Goal: Task Accomplishment & Management: Use online tool/utility

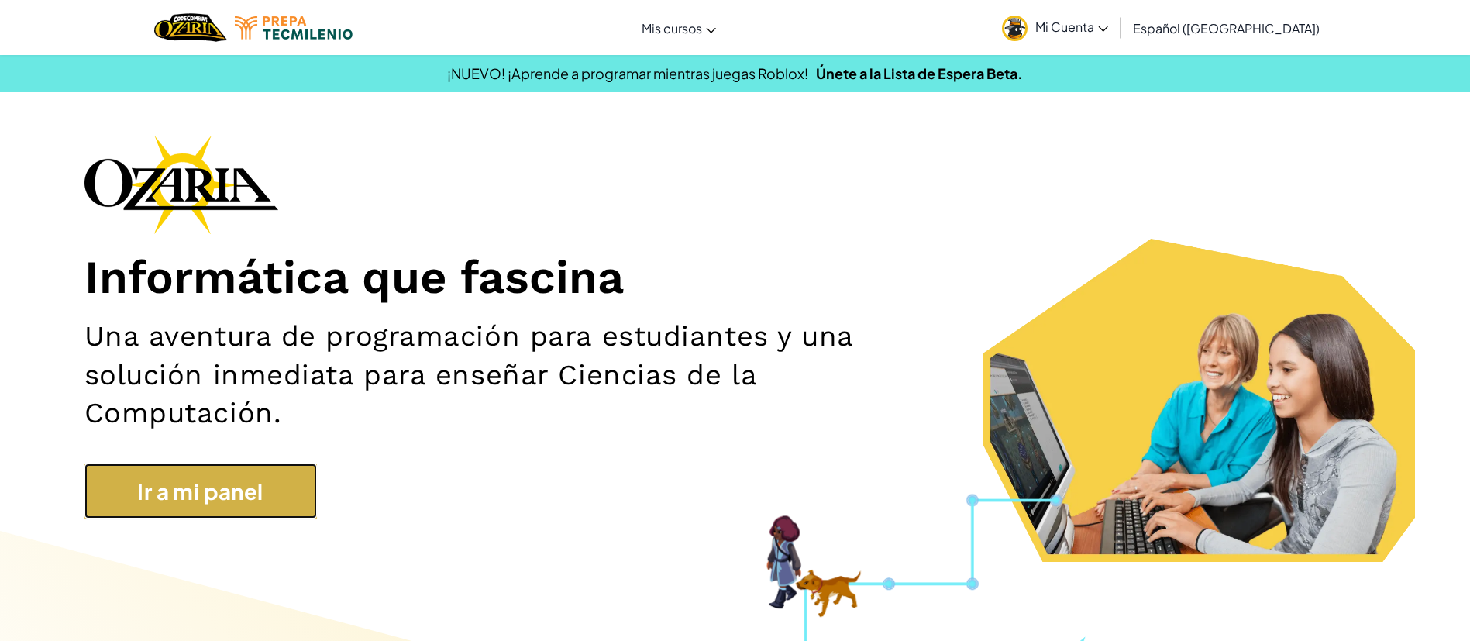
click at [222, 500] on link "Ir a mi panel" at bounding box center [200, 491] width 232 height 56
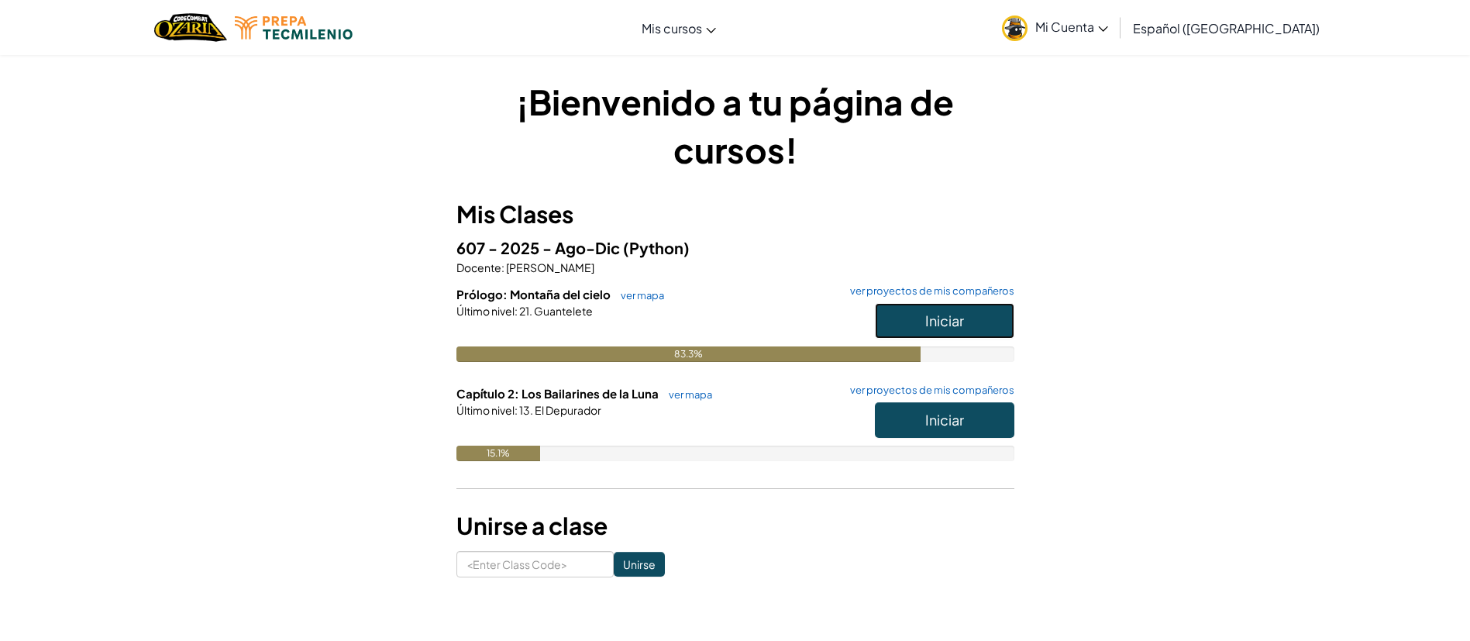
click at [981, 314] on button "Iniciar" at bounding box center [944, 321] width 139 height 36
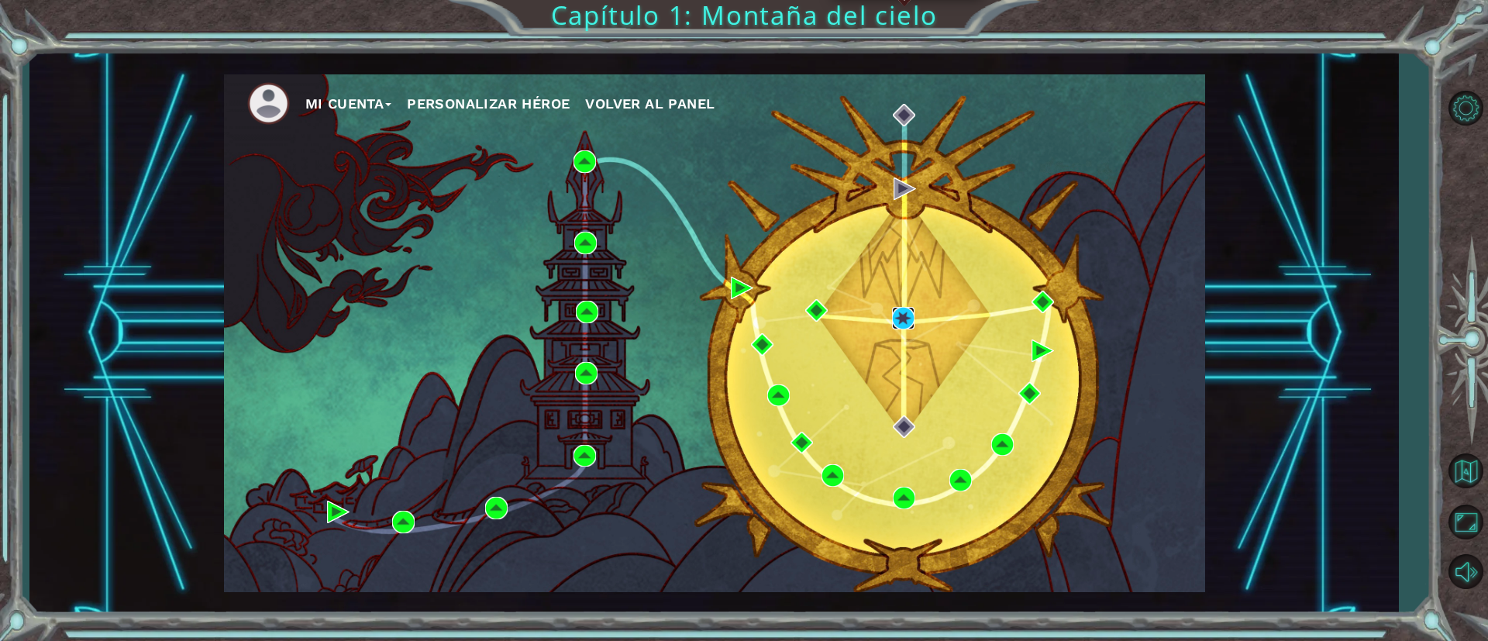
click at [898, 311] on img at bounding box center [903, 318] width 22 height 22
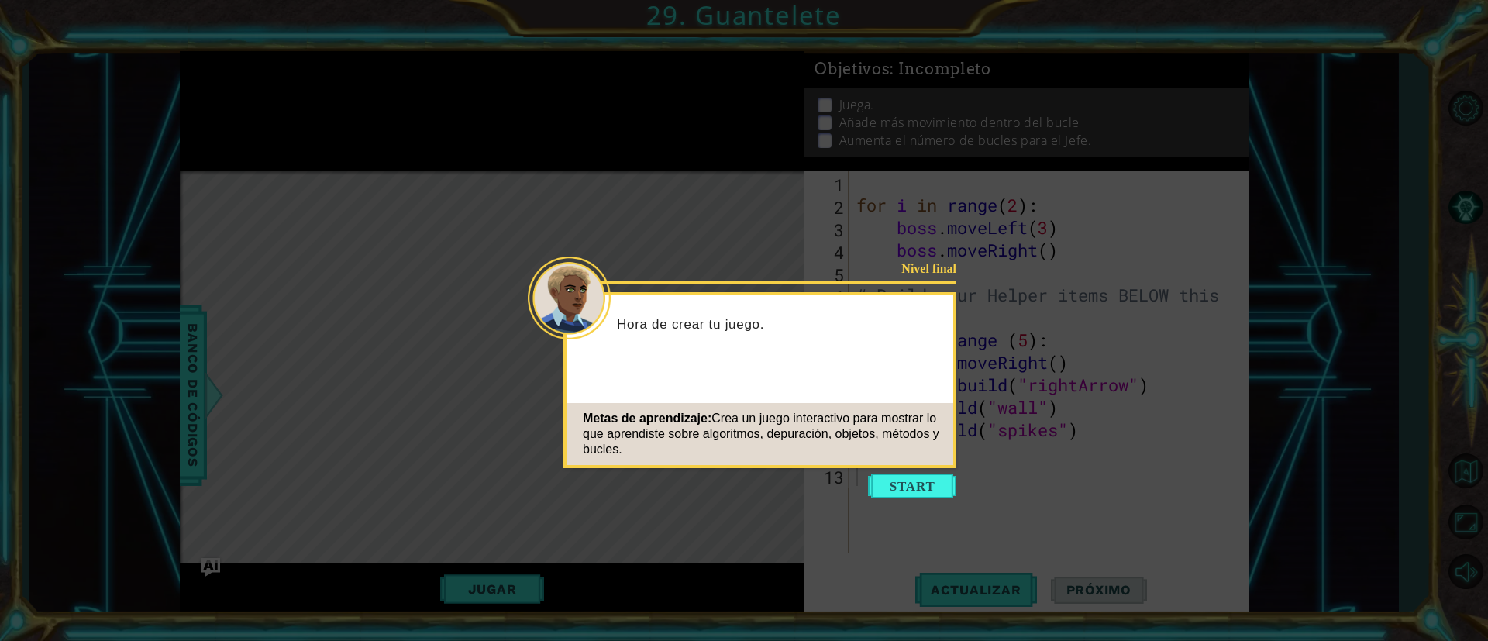
click at [897, 517] on icon at bounding box center [744, 320] width 1488 height 641
click at [903, 502] on icon at bounding box center [744, 320] width 1488 height 641
click at [903, 491] on button "Start" at bounding box center [912, 485] width 88 height 25
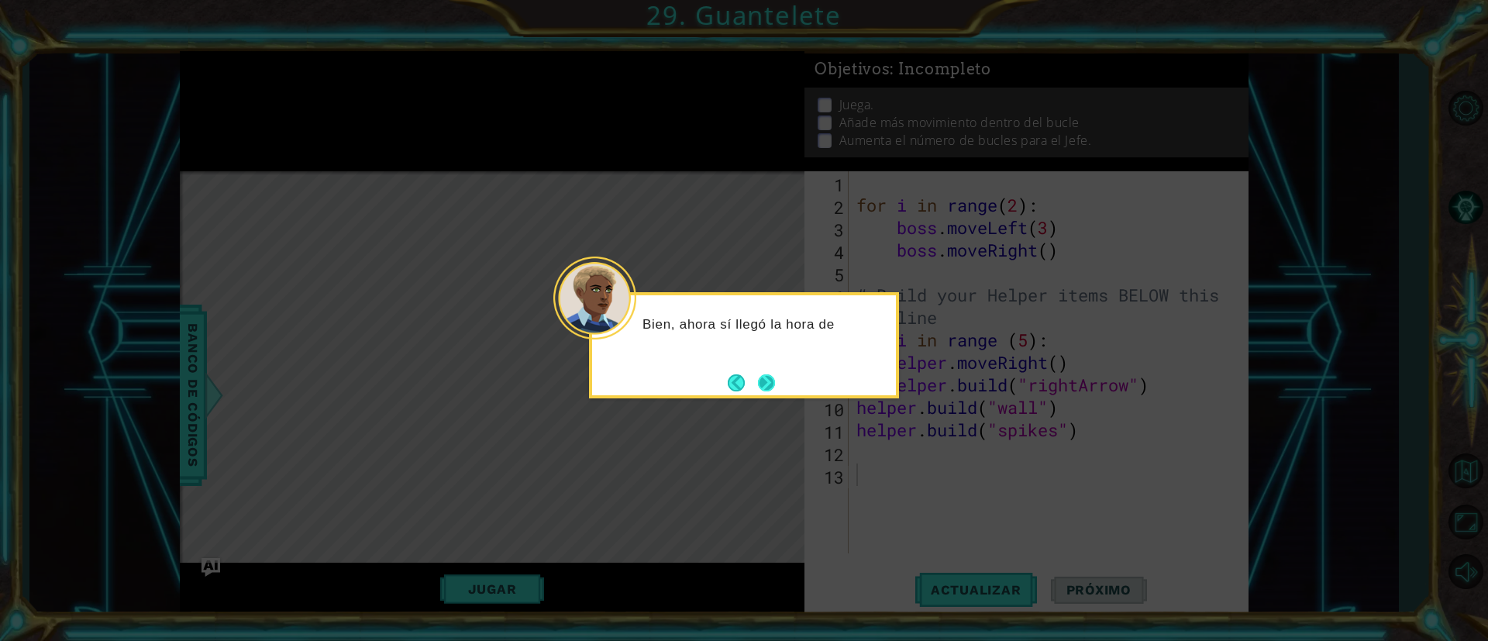
click at [775, 376] on button "Next" at bounding box center [766, 382] width 17 height 17
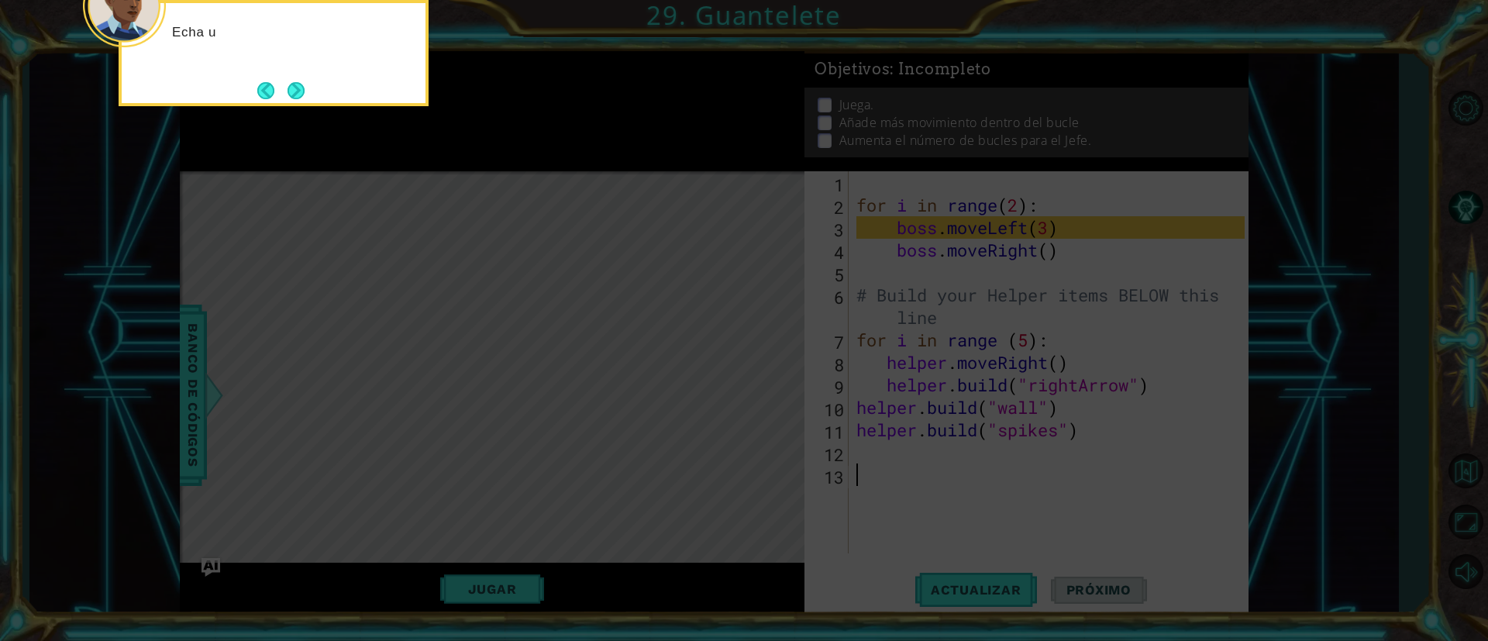
click at [779, 376] on icon at bounding box center [744, 320] width 1488 height 641
click at [291, 104] on div "Echa un vistazo al código del jefe . El j" at bounding box center [274, 53] width 310 height 106
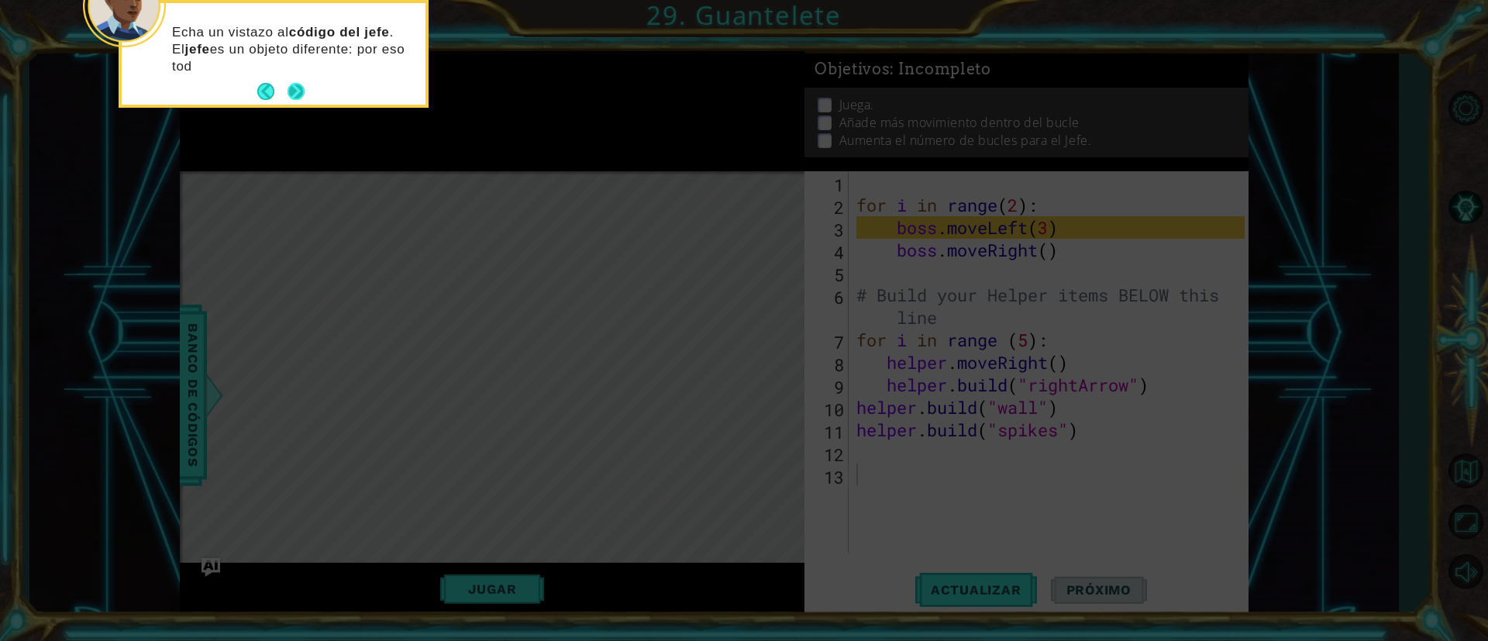
click at [291, 100] on footer at bounding box center [280, 91] width 47 height 23
click at [291, 97] on button "Next" at bounding box center [295, 91] width 17 height 17
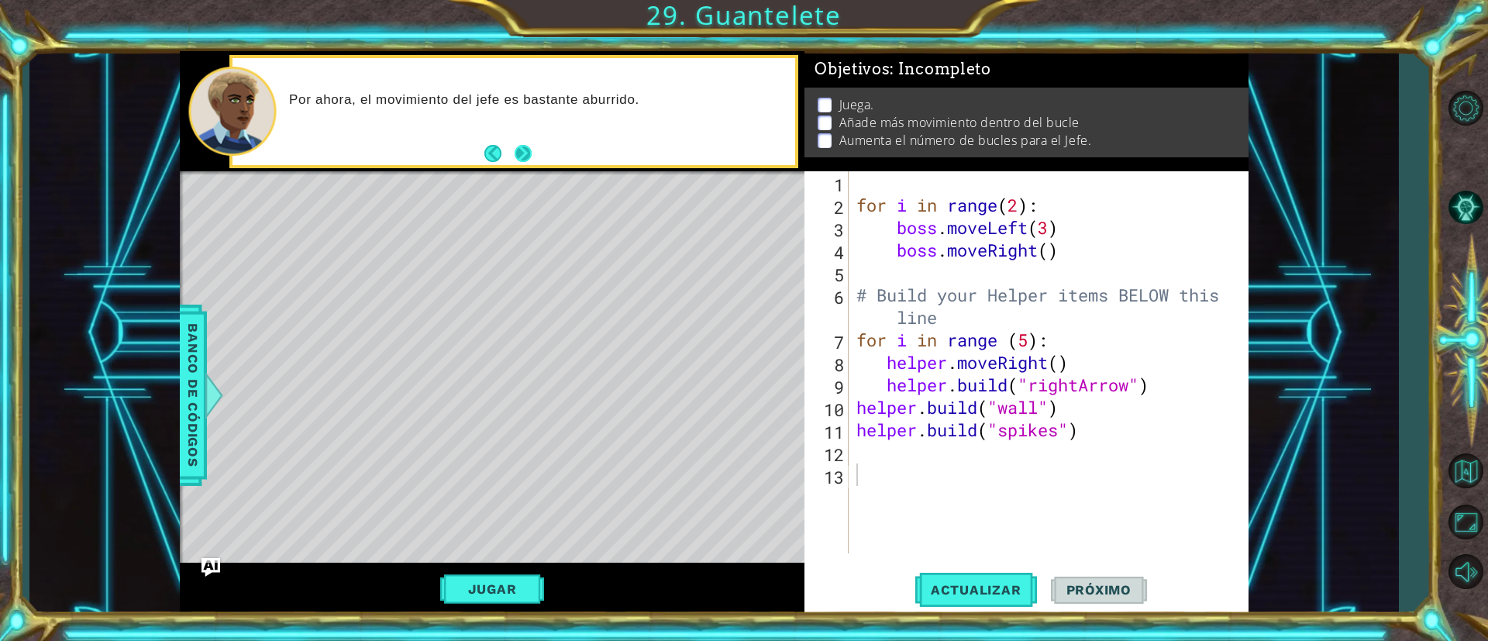
click at [524, 150] on button "Next" at bounding box center [523, 153] width 17 height 17
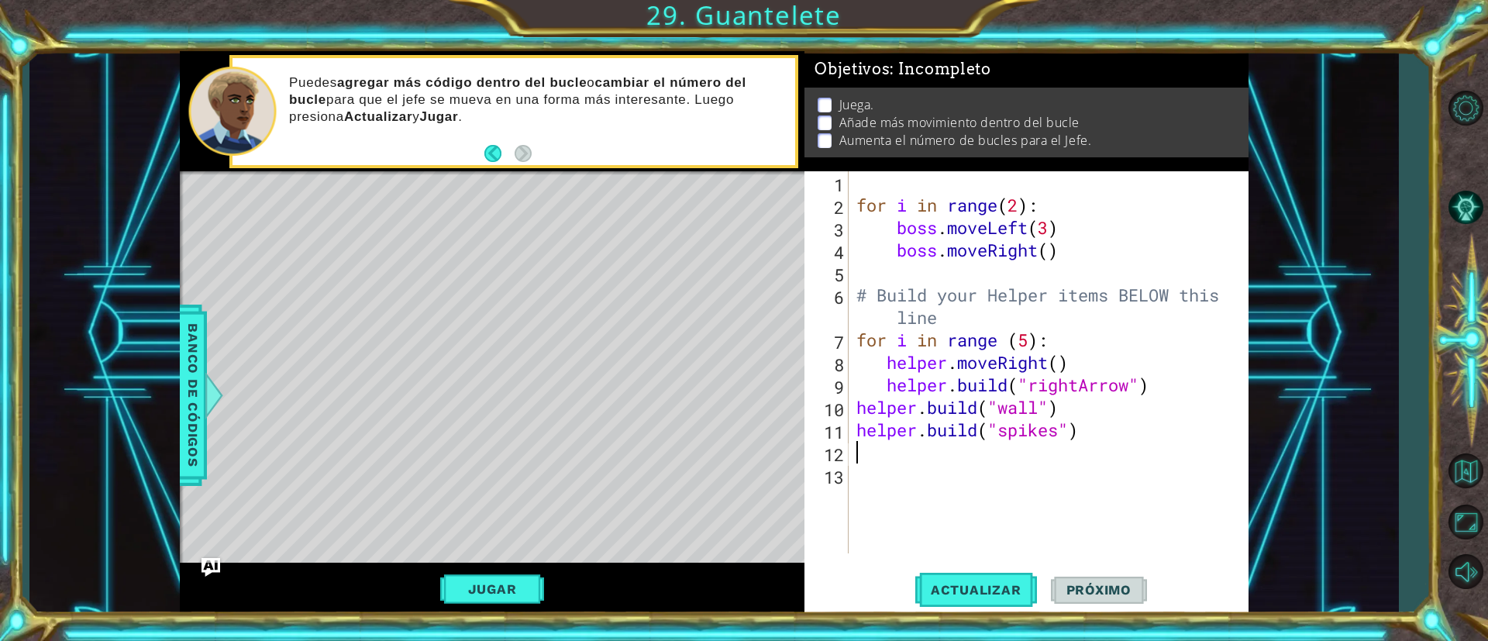
type textarea "B"
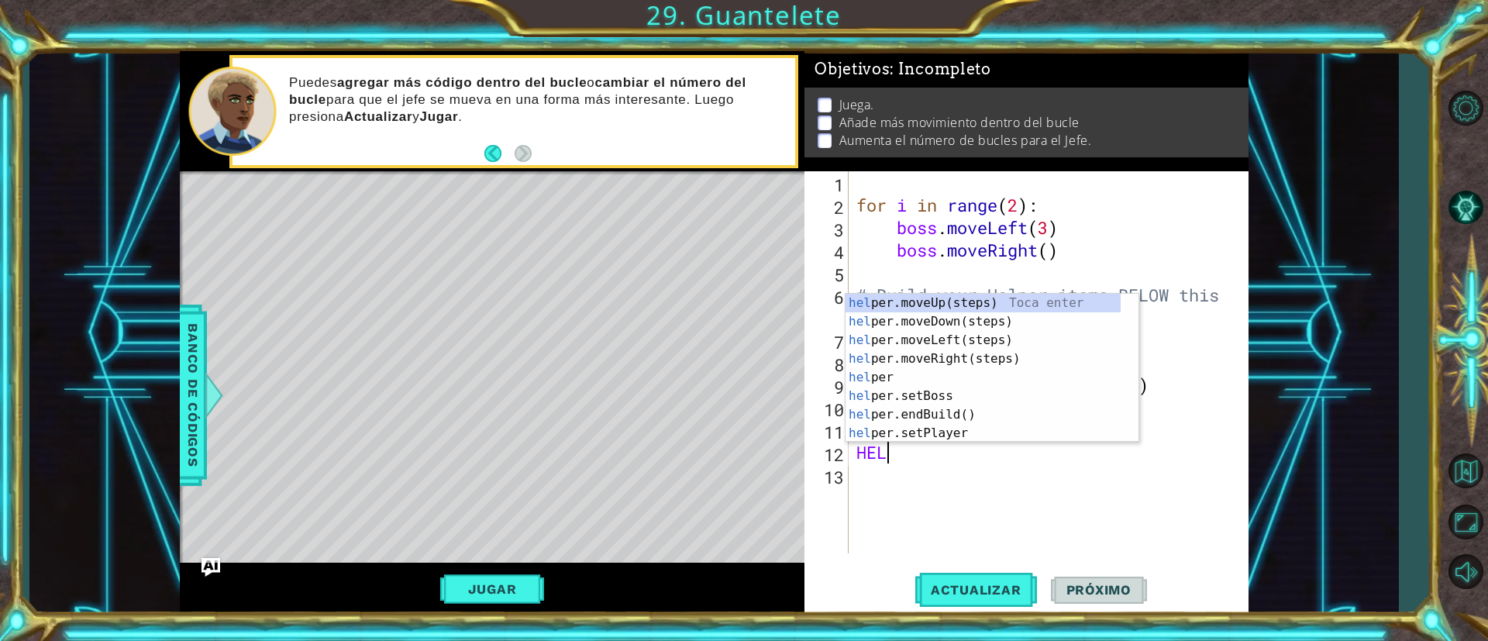
type textarea "H"
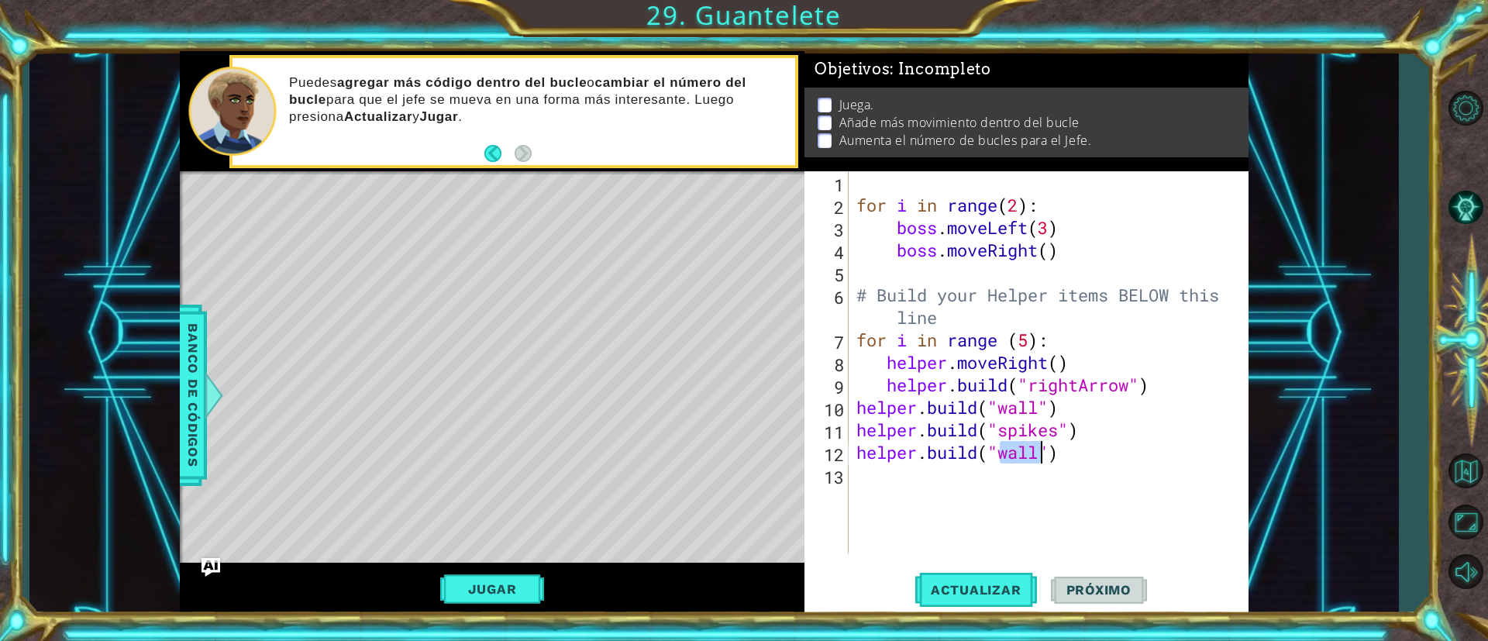
scroll to position [0, 7]
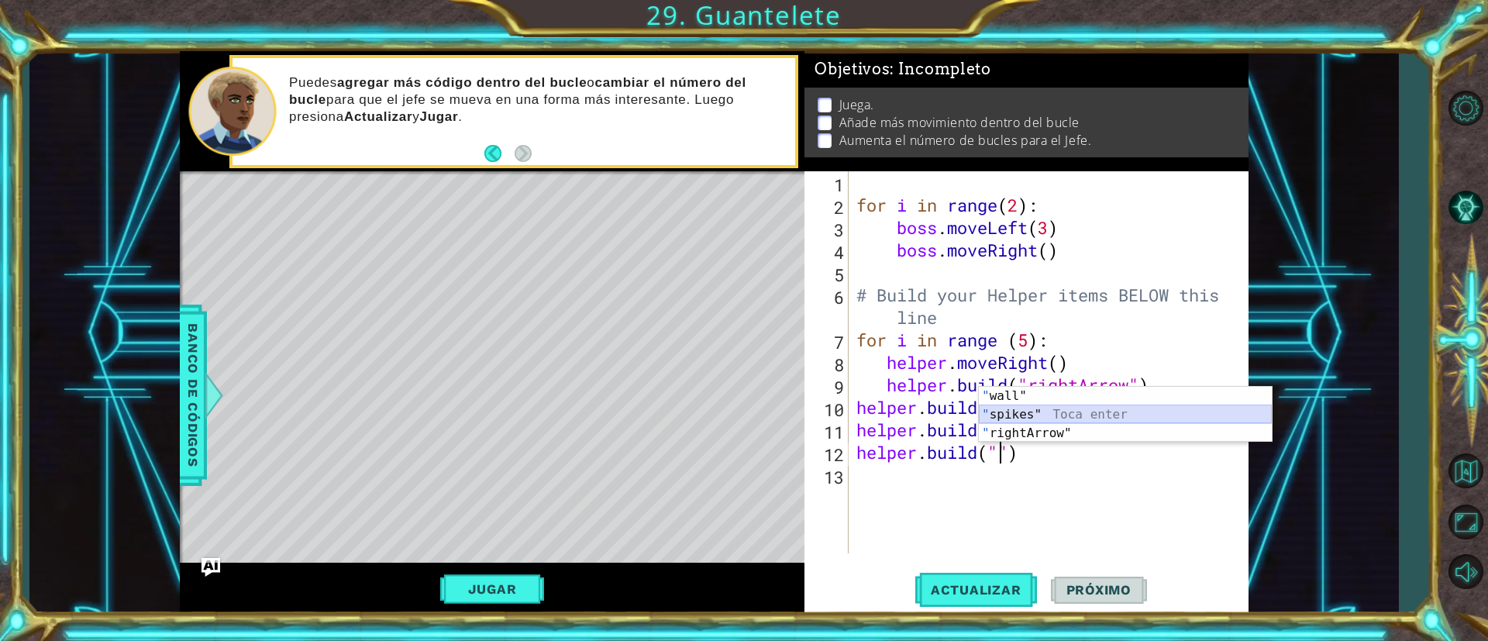
click at [1055, 411] on div "" wall" Toca enter " spikes" Toca enter " rightArrow" Toca enter" at bounding box center [1125, 433] width 293 height 93
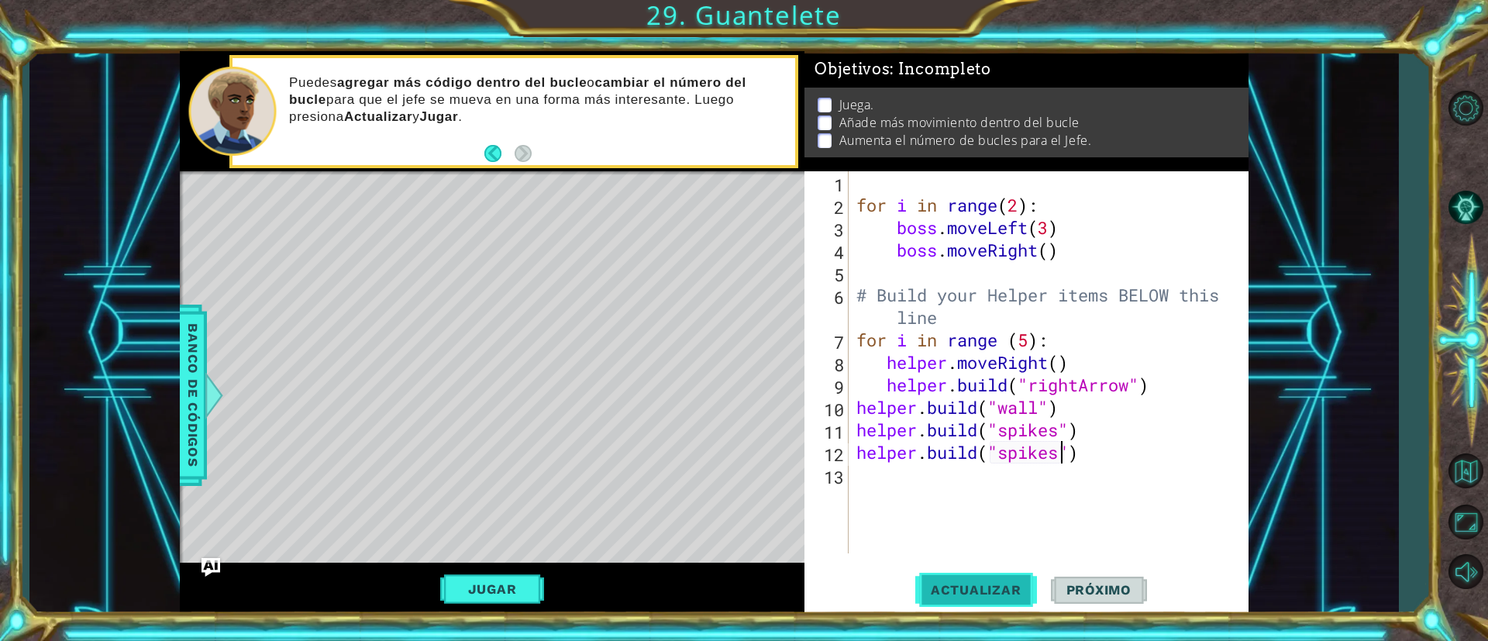
type textarea "[DOMAIN_NAME]("spikes")"
click at [929, 601] on button "Actualizar" at bounding box center [976, 590] width 122 height 44
drag, startPoint x: 1103, startPoint y: 450, endPoint x: 858, endPoint y: 463, distance: 245.2
click at [858, 463] on div "for i in range ( 2 ) : boss . moveLeft ( 3 ) boss . moveRight ( ) # Build your …" at bounding box center [1052, 384] width 398 height 427
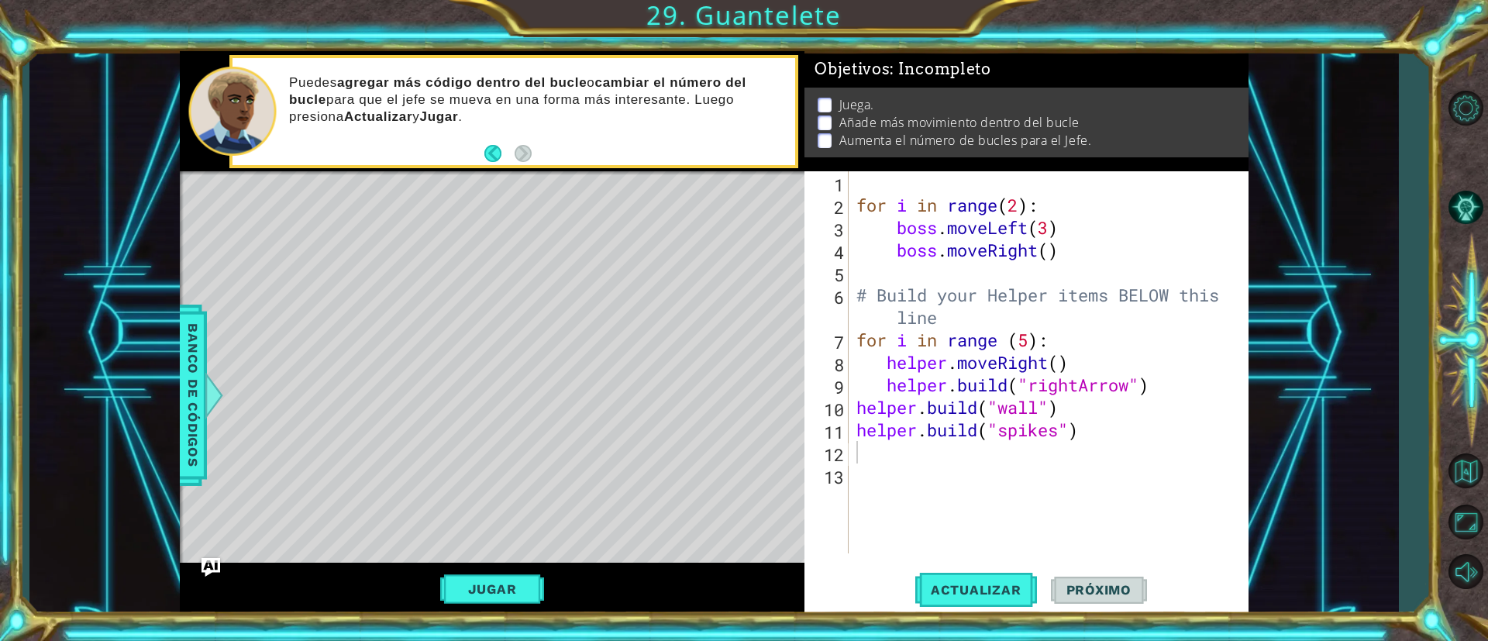
click at [544, 227] on div "Level Map" at bounding box center [538, 399] width 716 height 456
click at [877, 476] on div "for i in range ( 2 ) : boss . moveLeft ( 3 ) boss . moveRight ( ) # Build your …" at bounding box center [1052, 384] width 398 height 427
click at [874, 447] on div "for i in range ( 2 ) : boss . moveLeft ( 3 ) boss . moveRight ( ) # Build your …" at bounding box center [1052, 384] width 398 height 427
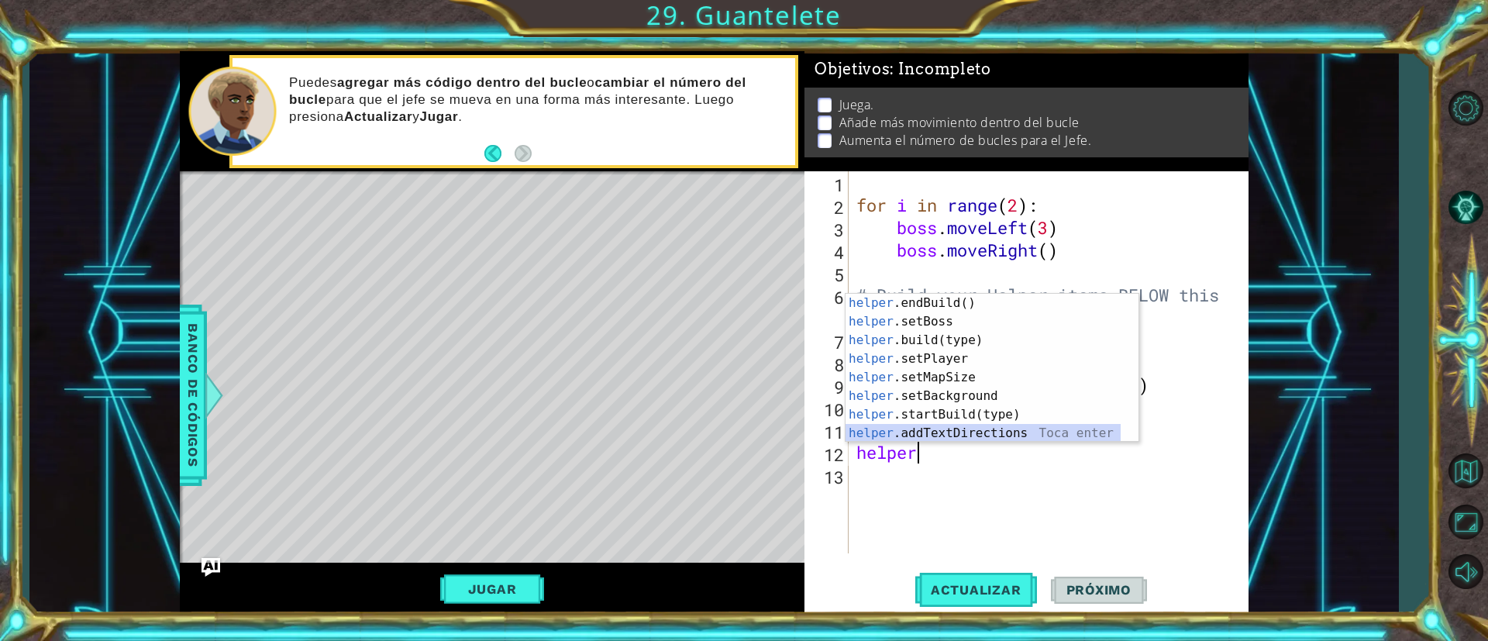
scroll to position [93, 0]
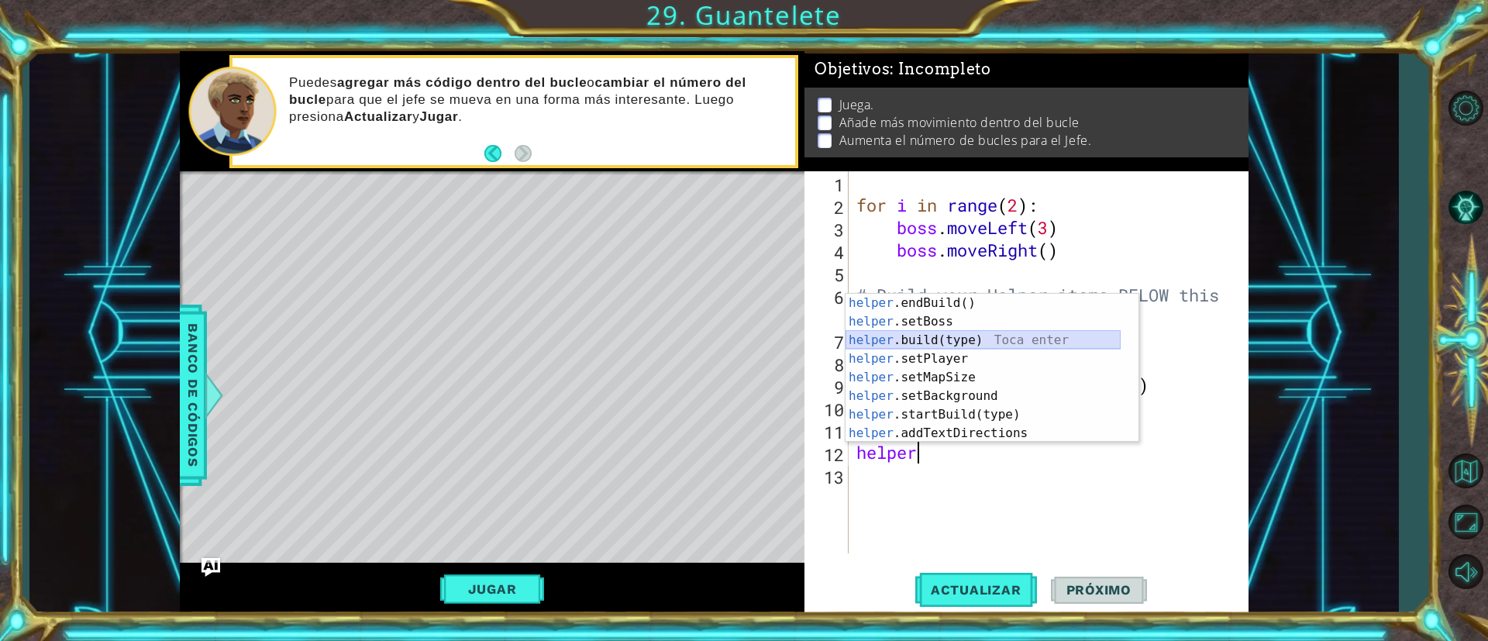
click at [940, 338] on div "helper .endBuild() Toca enter helper .setBoss Toca enter helper .build(type) To…" at bounding box center [982, 387] width 275 height 186
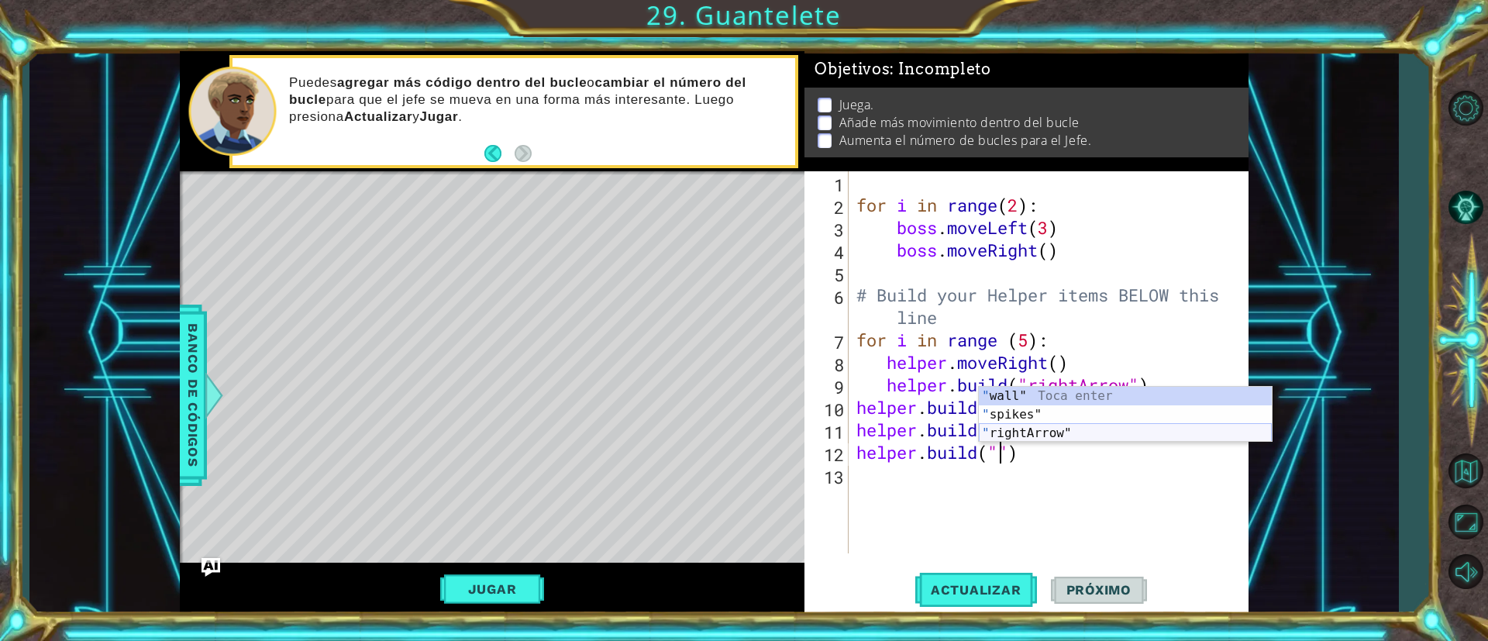
click at [1054, 432] on div "" wall" Toca enter " spikes" Toca enter " rightArrow" Toca enter" at bounding box center [1125, 433] width 293 height 93
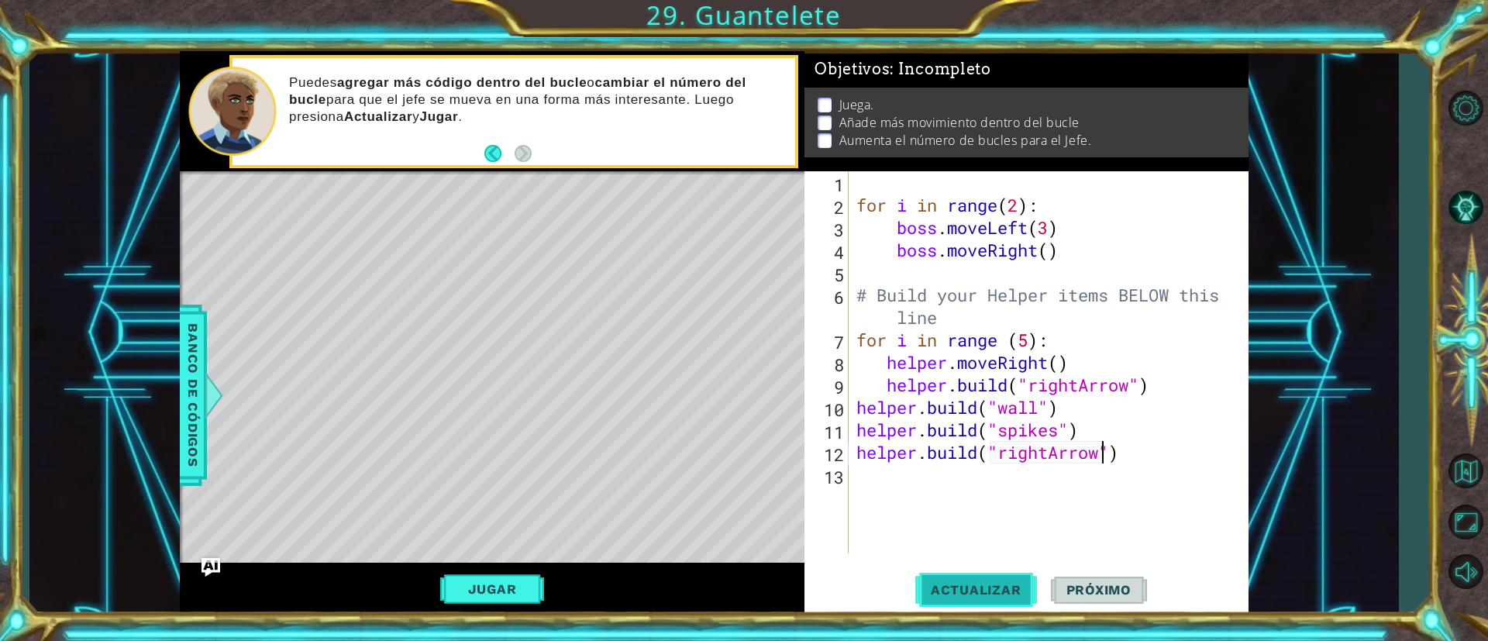
type textarea "[DOMAIN_NAME]("rightArrow")"
click at [1003, 580] on button "Actualizar" at bounding box center [976, 590] width 122 height 44
click at [511, 582] on button "Jugar" at bounding box center [492, 588] width 105 height 29
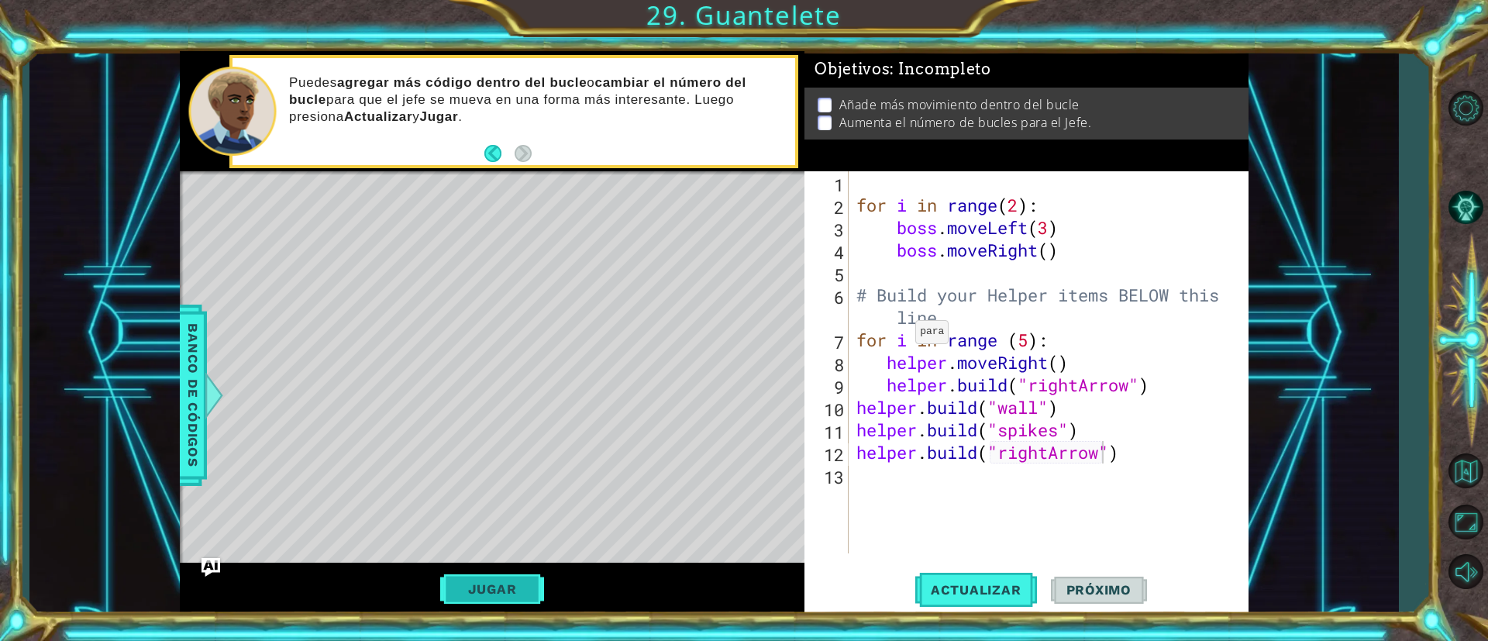
click at [507, 583] on button "Jugar" at bounding box center [492, 588] width 105 height 29
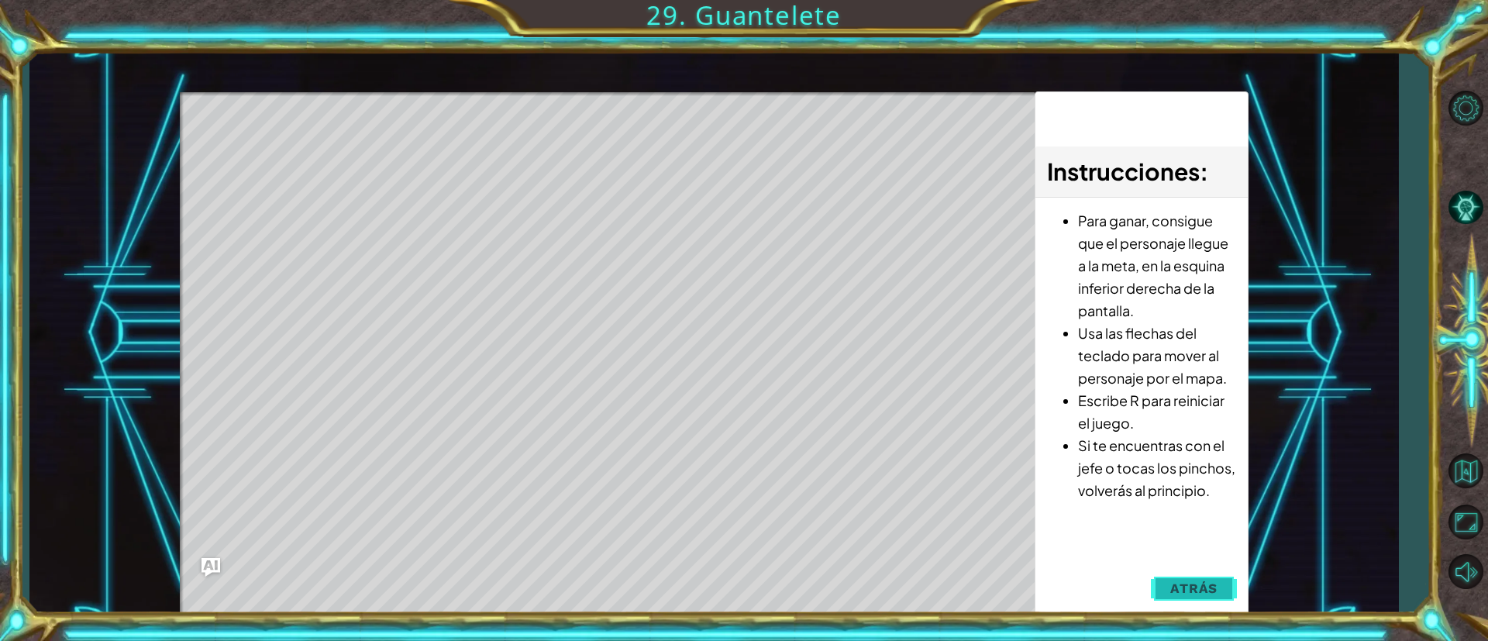
click at [1169, 594] on button "Atrás" at bounding box center [1194, 588] width 86 height 31
